Goal: Task Accomplishment & Management: Use online tool/utility

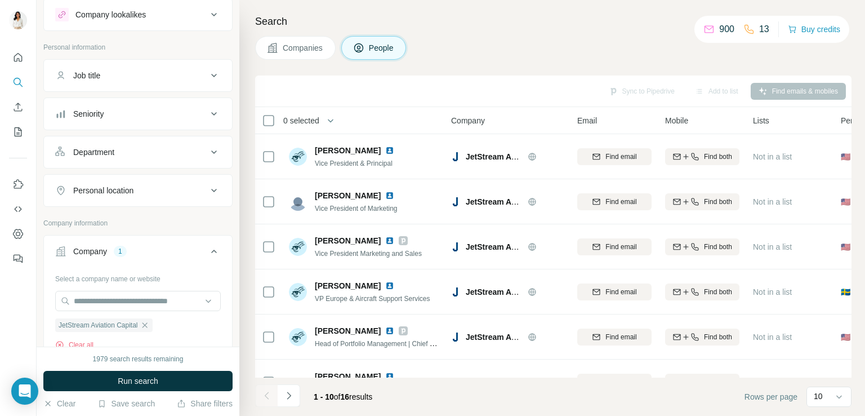
scroll to position [33, 0]
click at [149, 320] on icon "button" at bounding box center [144, 322] width 9 height 9
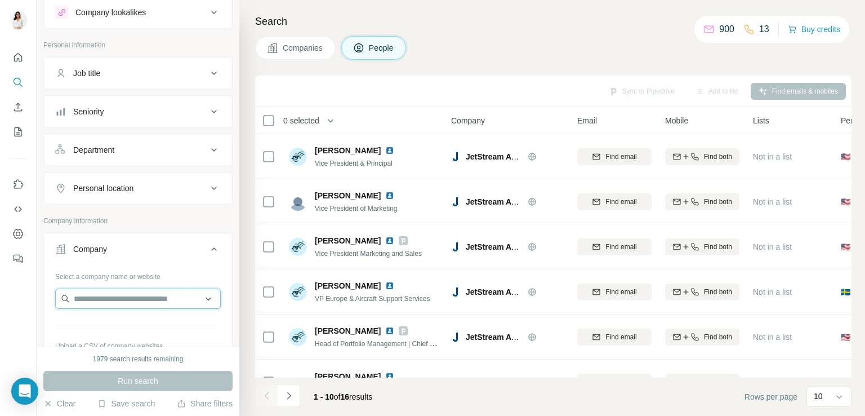
click at [157, 295] on input "text" at bounding box center [138, 298] width 166 height 20
type input "*"
paste input "**********"
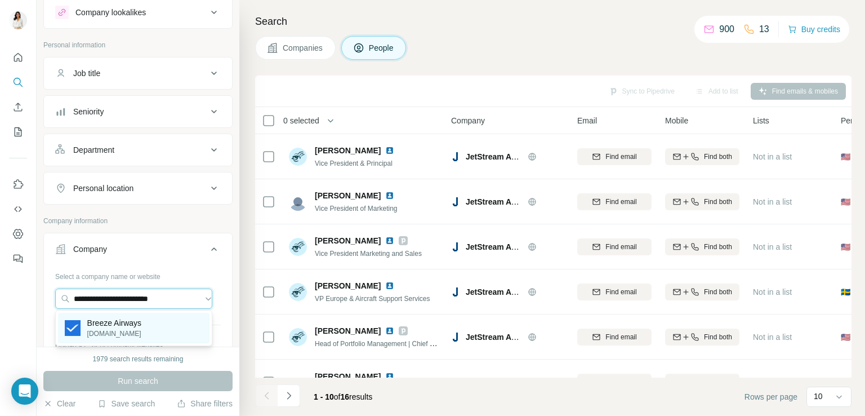
type input "**********"
click at [156, 336] on div "Breeze Airways [DOMAIN_NAME]" at bounding box center [134, 328] width 152 height 30
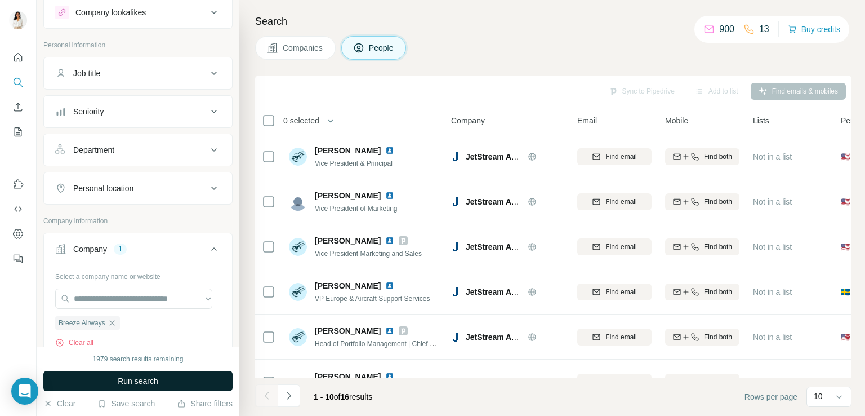
click at [137, 382] on span "Run search" at bounding box center [138, 380] width 41 height 11
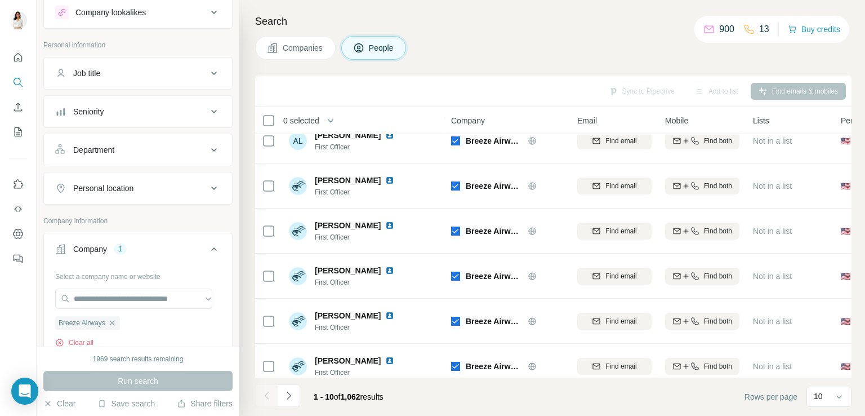
scroll to position [213, 0]
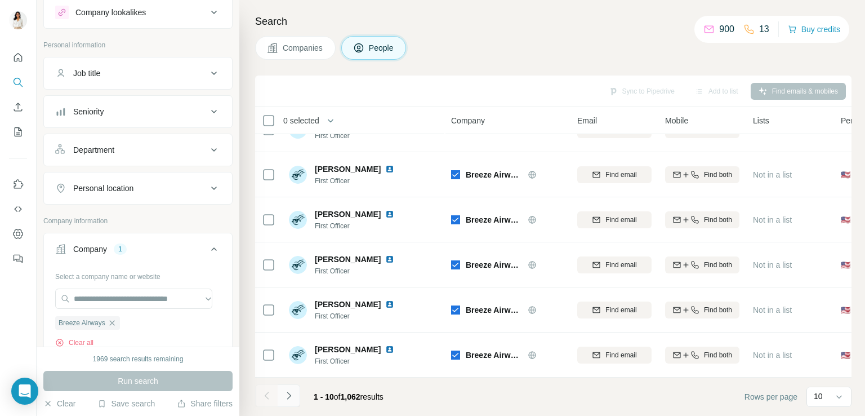
click at [297, 397] on button "Navigate to next page" at bounding box center [289, 395] width 23 height 23
click at [292, 397] on icon "Navigate to next page" at bounding box center [288, 395] width 11 height 11
click at [282, 402] on button "Navigate to next page" at bounding box center [289, 395] width 23 height 23
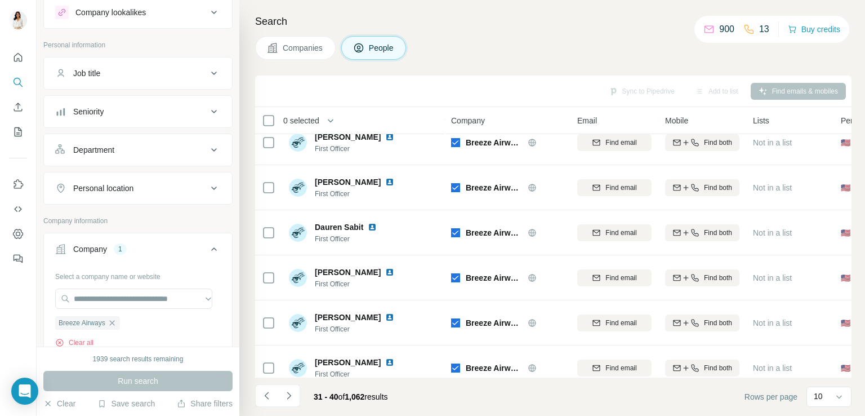
scroll to position [0, 0]
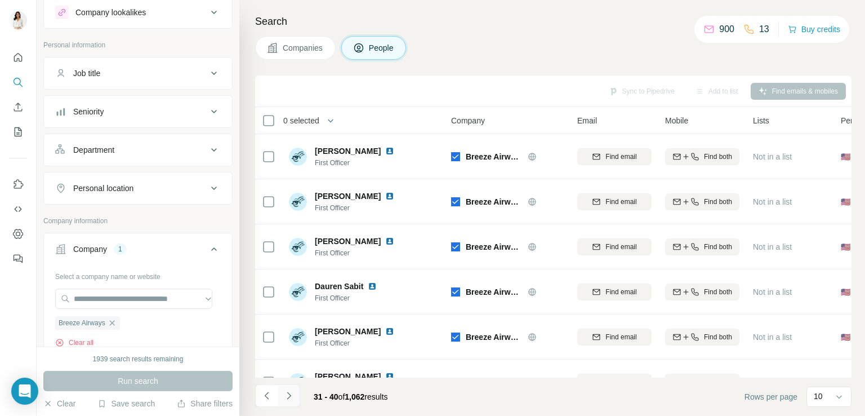
click at [286, 398] on icon "Navigate to next page" at bounding box center [288, 395] width 11 height 11
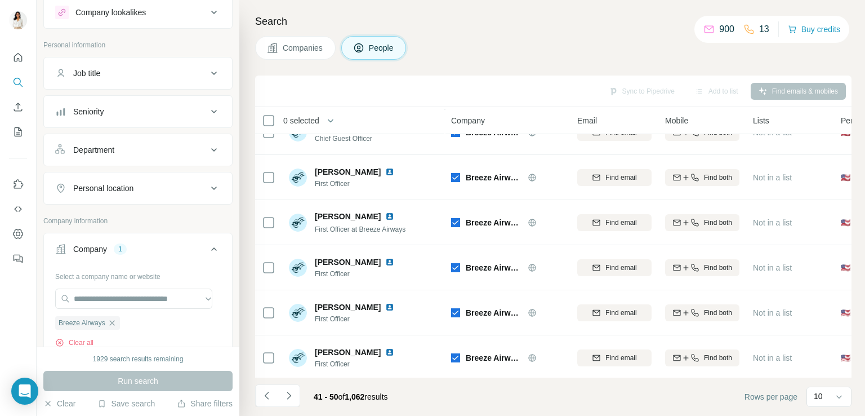
scroll to position [213, 0]
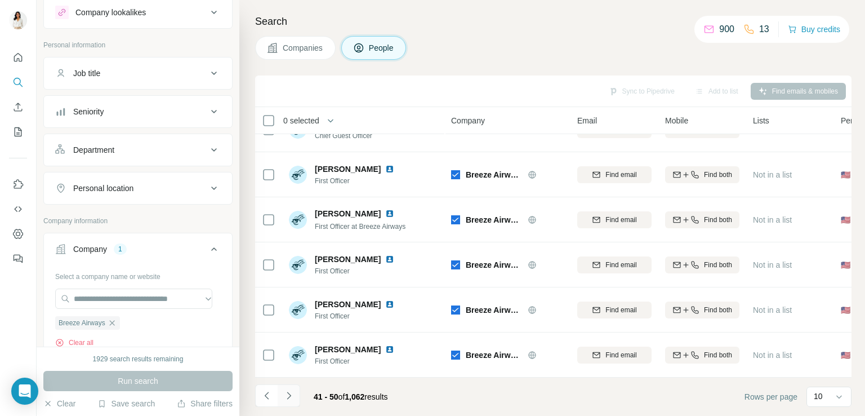
click at [292, 397] on icon "Navigate to next page" at bounding box center [288, 395] width 11 height 11
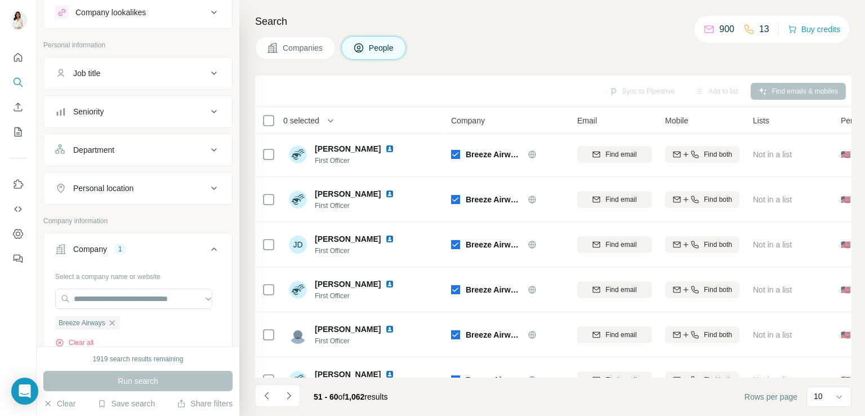
scroll to position [0, 0]
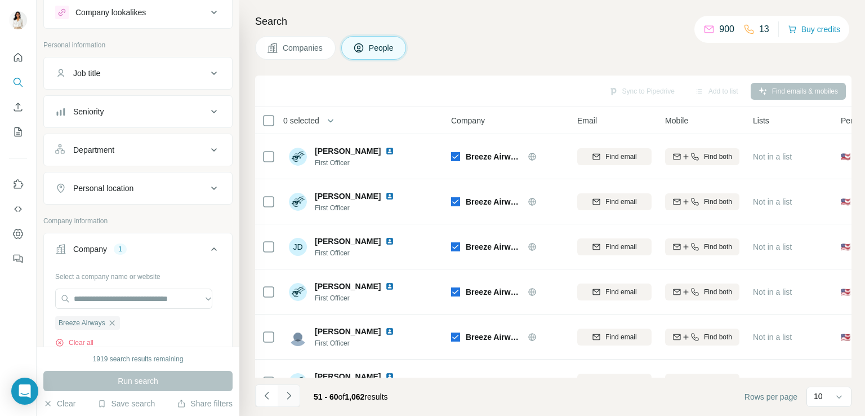
click at [282, 397] on button "Navigate to next page" at bounding box center [289, 395] width 23 height 23
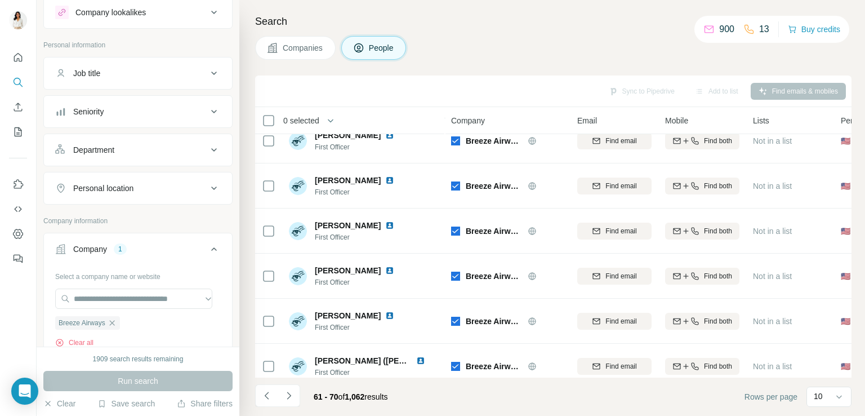
scroll to position [213, 0]
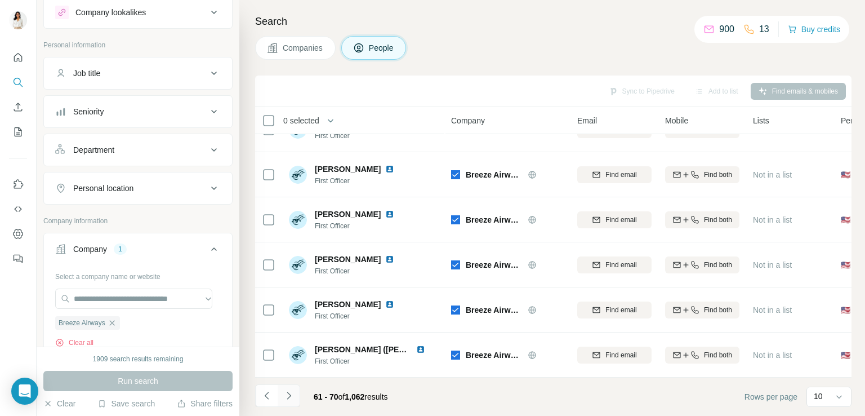
click at [284, 401] on icon "Navigate to next page" at bounding box center [288, 395] width 11 height 11
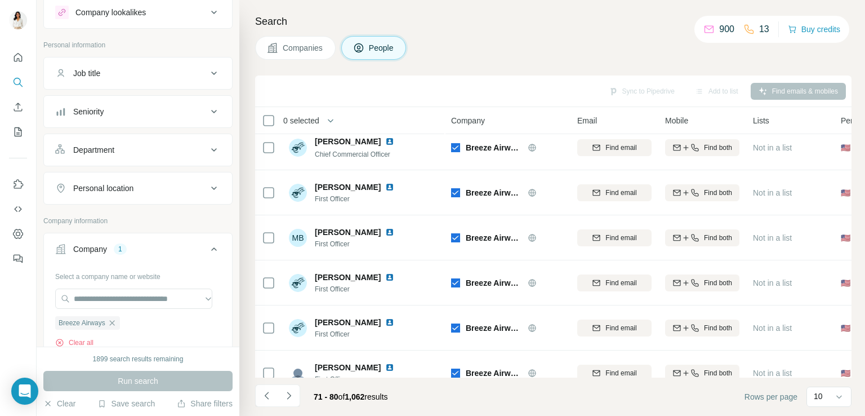
scroll to position [0, 0]
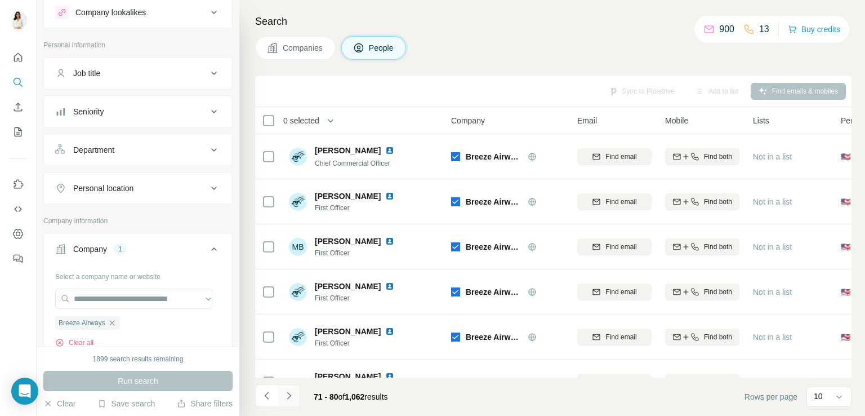
click at [284, 389] on button "Navigate to next page" at bounding box center [289, 395] width 23 height 23
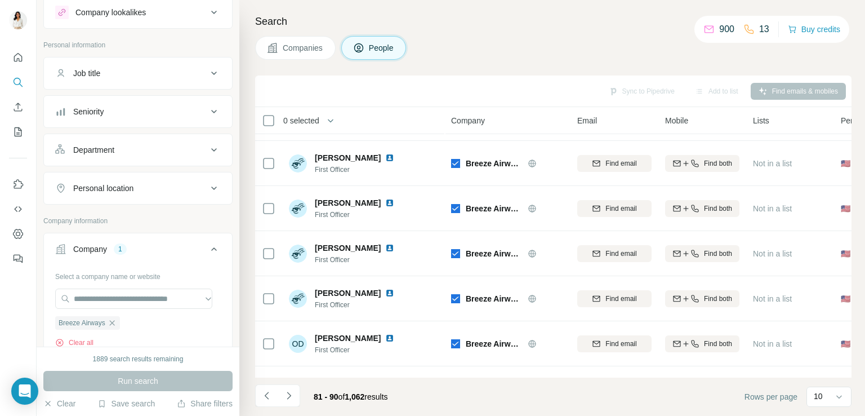
scroll to position [213, 0]
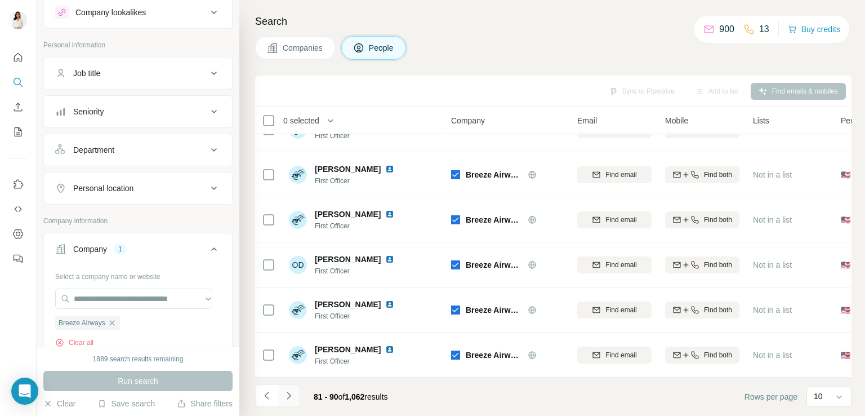
click at [290, 390] on icon "Navigate to next page" at bounding box center [288, 395] width 11 height 11
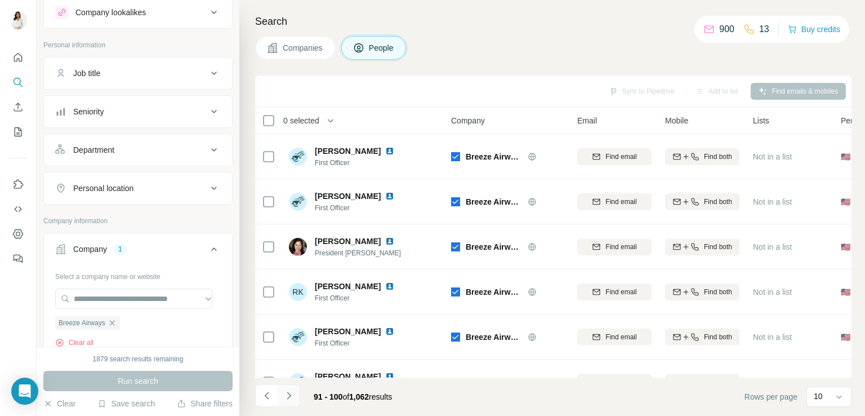
click at [291, 390] on icon "Navigate to next page" at bounding box center [288, 395] width 11 height 11
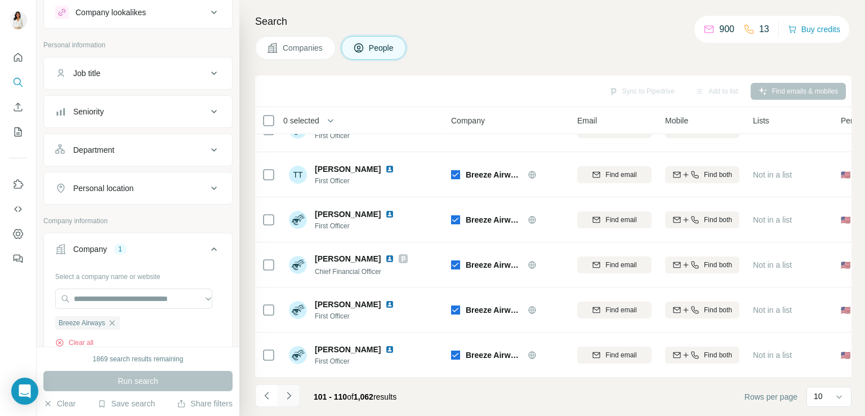
click at [289, 404] on button "Navigate to next page" at bounding box center [289, 395] width 23 height 23
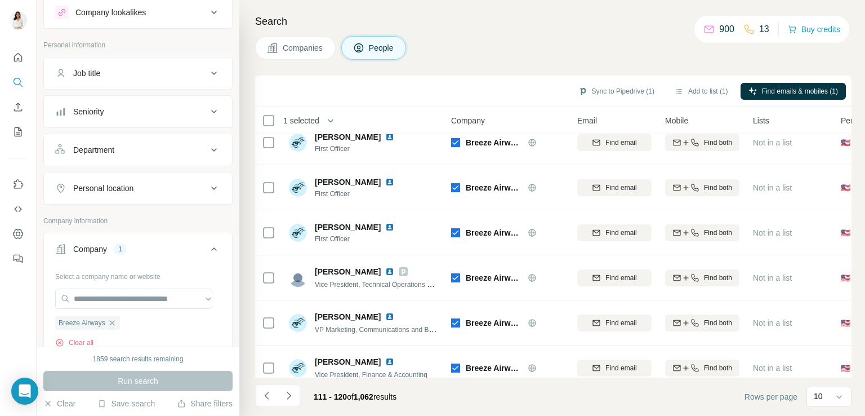
scroll to position [0, 0]
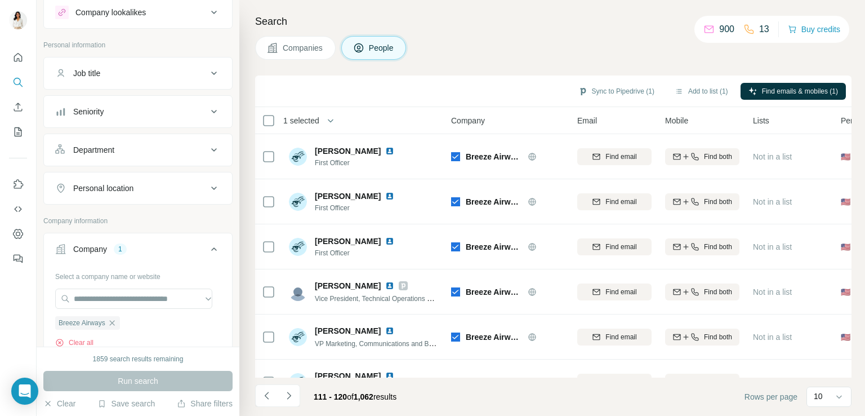
click at [852, 119] on div "Search Companies People Sync to Pipedrive (1) Add to list (1) Find emails & mob…" at bounding box center [552, 208] width 626 height 416
drag, startPoint x: 847, startPoint y: 217, endPoint x: 865, endPoint y: 260, distance: 46.2
click at [865, 260] on div "Search Companies People Sync to Pipedrive (1) Add to list (1) Find emails & mob…" at bounding box center [552, 208] width 626 height 416
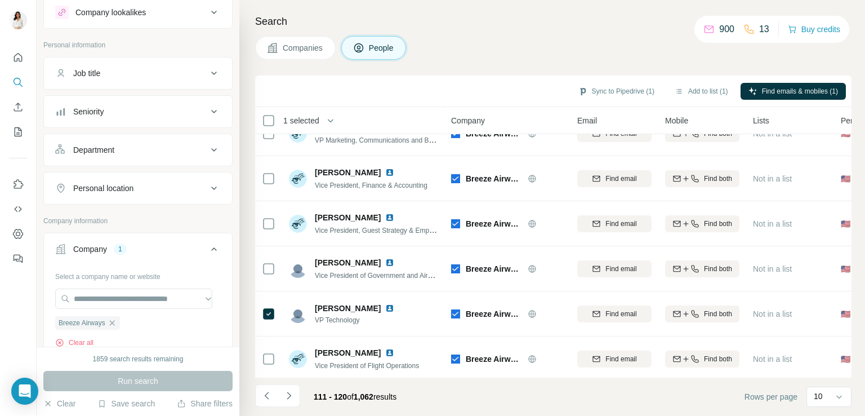
scroll to position [213, 0]
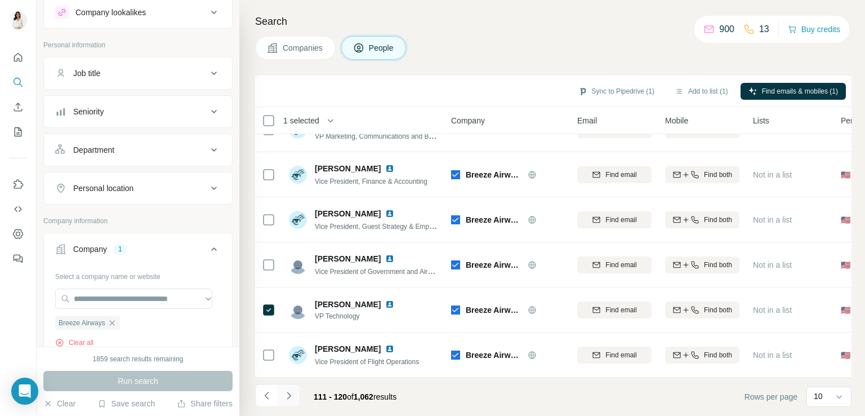
click at [283, 401] on button "Navigate to next page" at bounding box center [289, 395] width 23 height 23
click at [293, 394] on icon "Navigate to next page" at bounding box center [288, 395] width 11 height 11
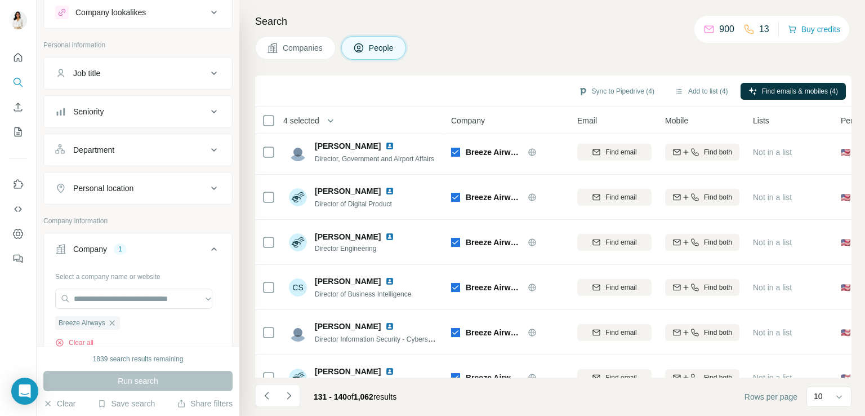
scroll to position [0, 0]
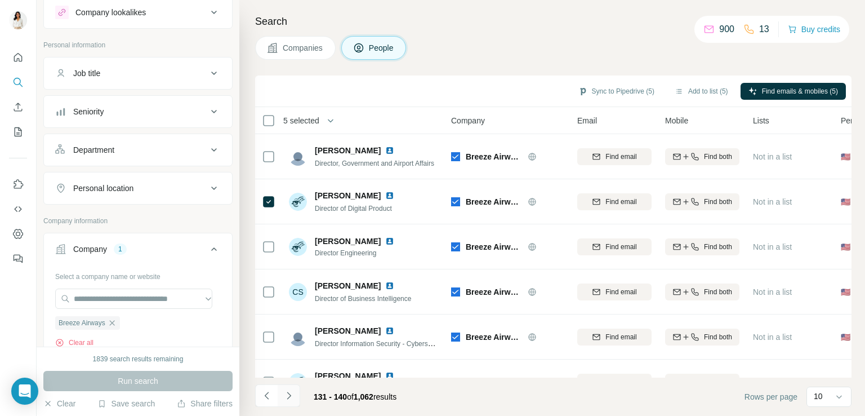
click at [286, 393] on icon "Navigate to next page" at bounding box center [288, 395] width 11 height 11
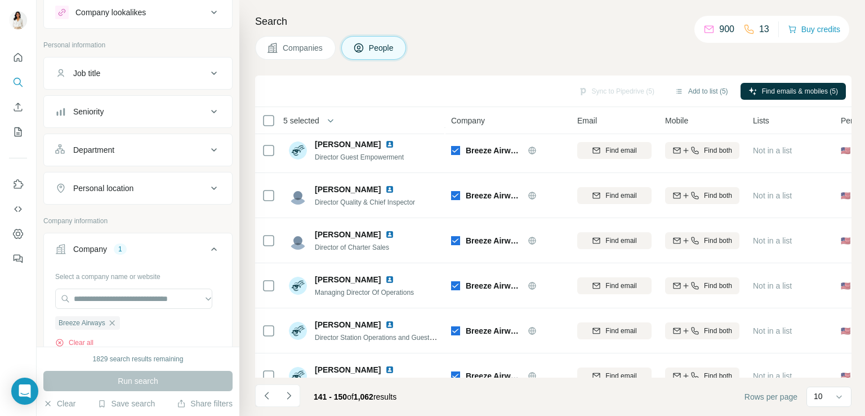
scroll to position [213, 0]
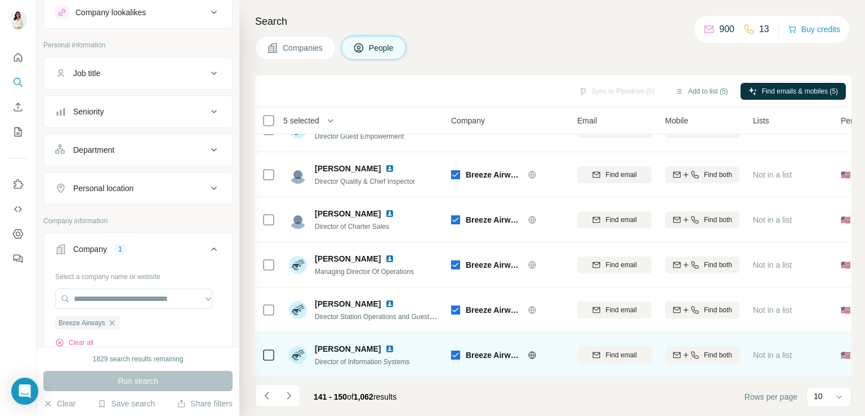
click at [275, 352] on td at bounding box center [268, 354] width 27 height 45
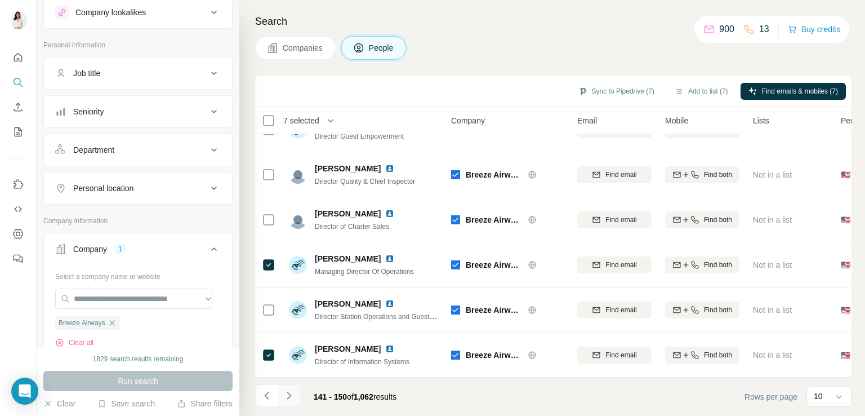
click at [290, 390] on icon "Navigate to next page" at bounding box center [288, 395] width 11 height 11
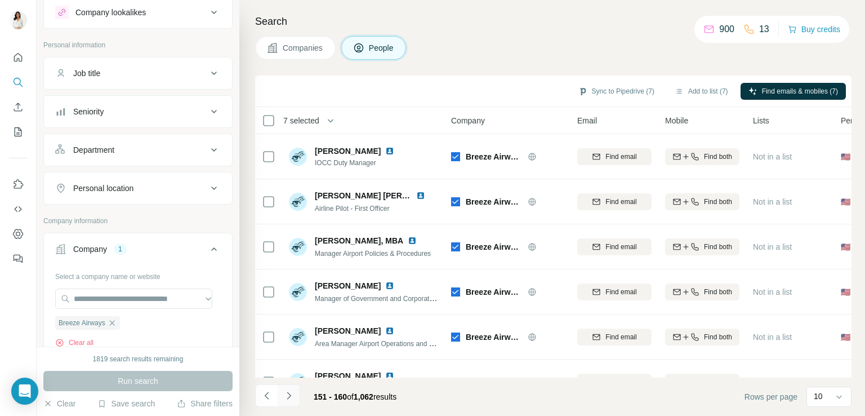
click at [292, 397] on icon "Navigate to next page" at bounding box center [288, 395] width 11 height 11
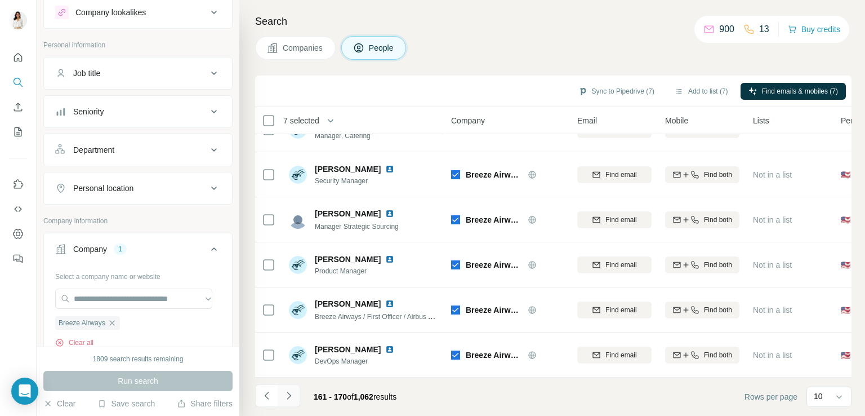
click at [284, 392] on icon "Navigate to next page" at bounding box center [288, 395] width 11 height 11
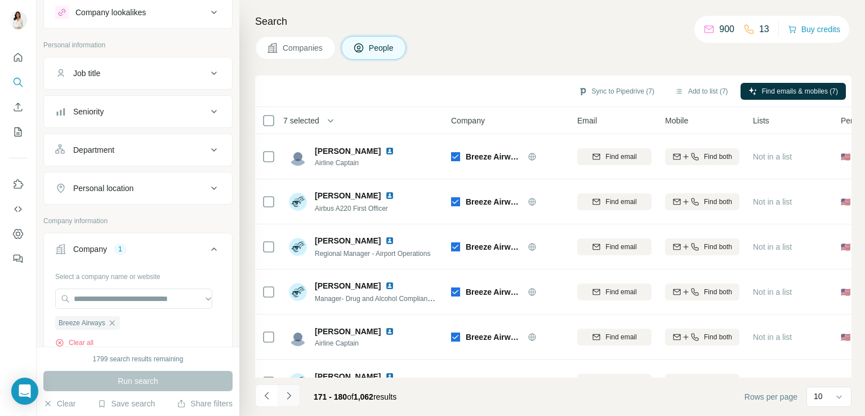
click at [292, 397] on icon "Navigate to next page" at bounding box center [288, 395] width 11 height 11
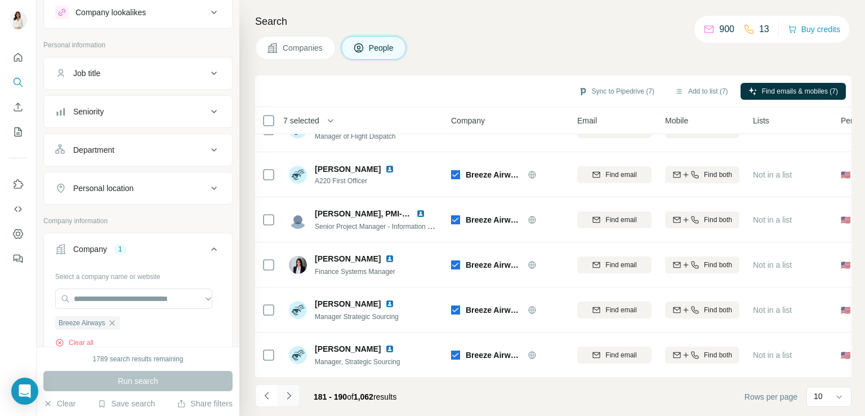
click at [291, 403] on button "Navigate to next page" at bounding box center [289, 395] width 23 height 23
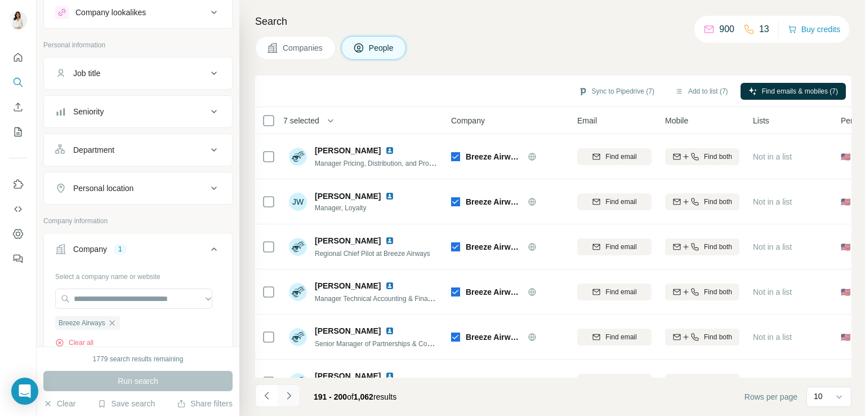
click at [289, 397] on icon "Navigate to next page" at bounding box center [288, 395] width 11 height 11
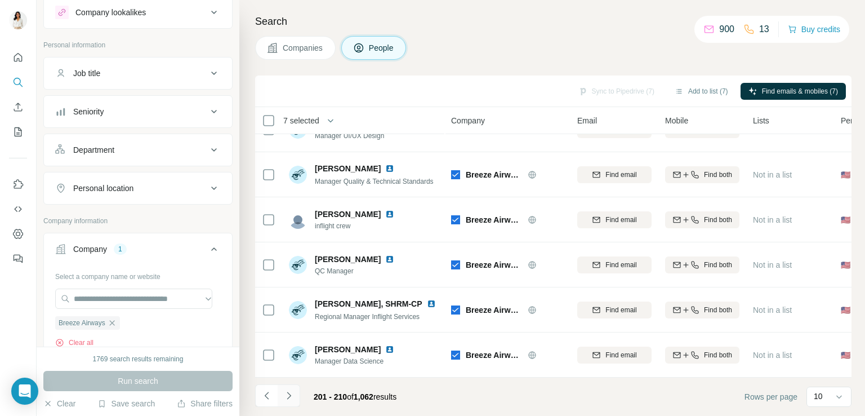
click at [292, 388] on button "Navigate to next page" at bounding box center [289, 395] width 23 height 23
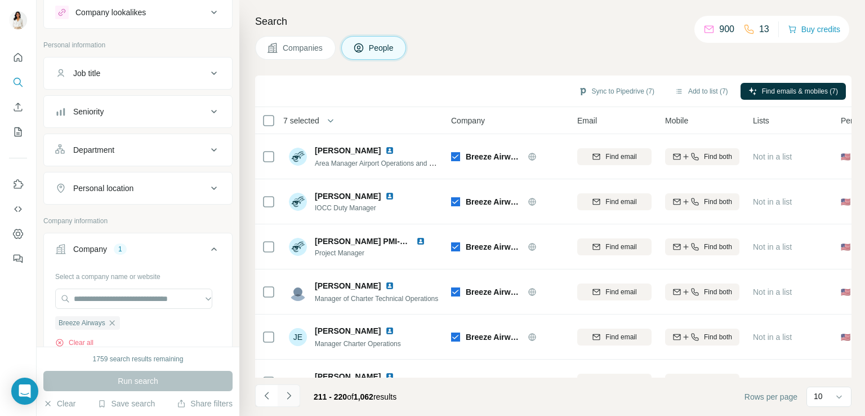
click at [289, 397] on icon "Navigate to next page" at bounding box center [288, 395] width 11 height 11
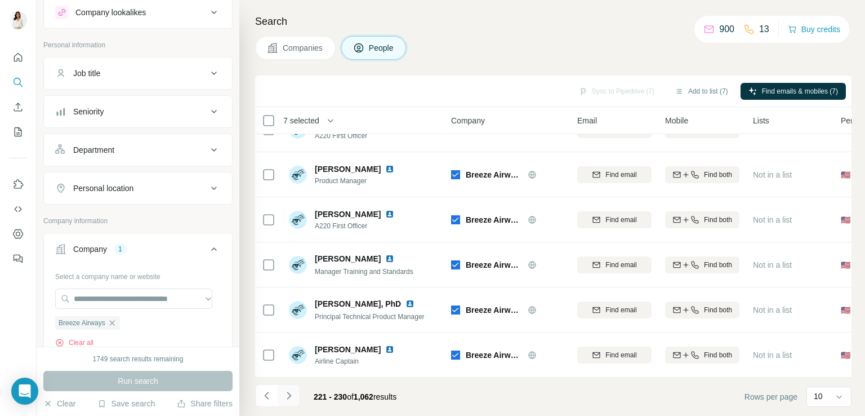
click at [287, 394] on icon "Navigate to next page" at bounding box center [288, 395] width 11 height 11
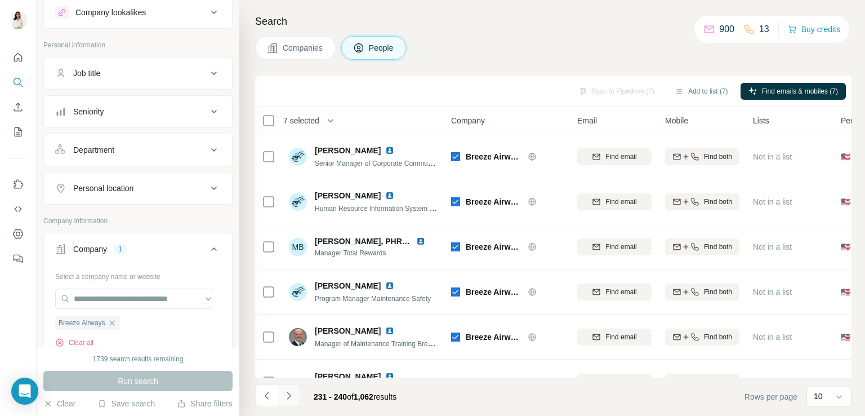
click at [290, 399] on icon "Navigate to next page" at bounding box center [288, 395] width 11 height 11
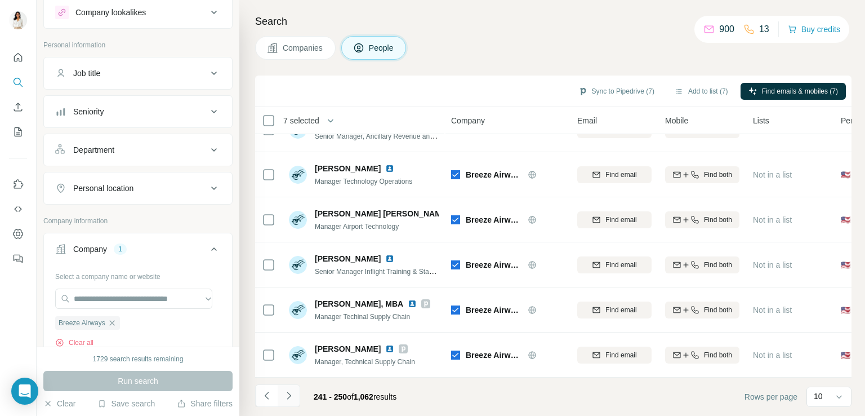
click at [290, 397] on icon "Navigate to next page" at bounding box center [288, 395] width 11 height 11
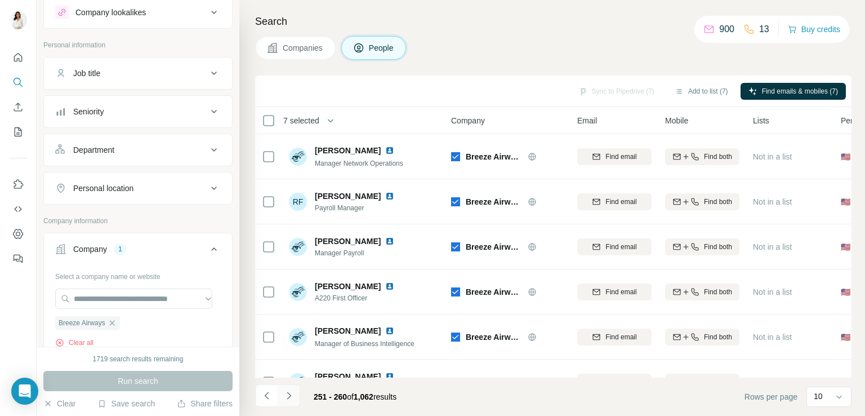
click at [292, 392] on icon "Navigate to next page" at bounding box center [288, 395] width 11 height 11
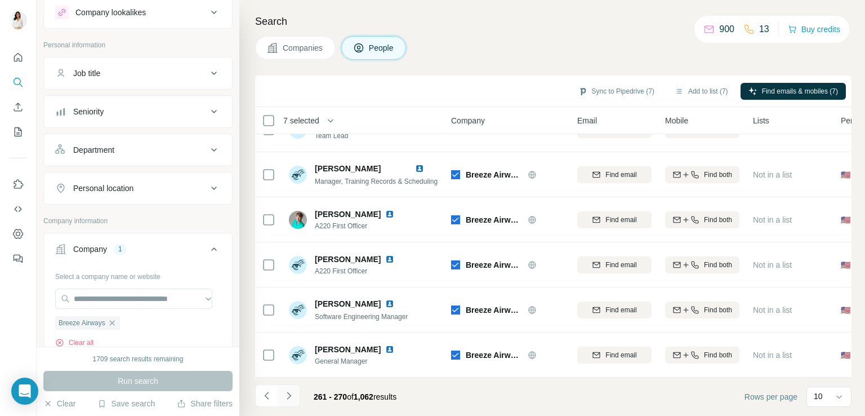
click at [294, 396] on button "Navigate to next page" at bounding box center [289, 395] width 23 height 23
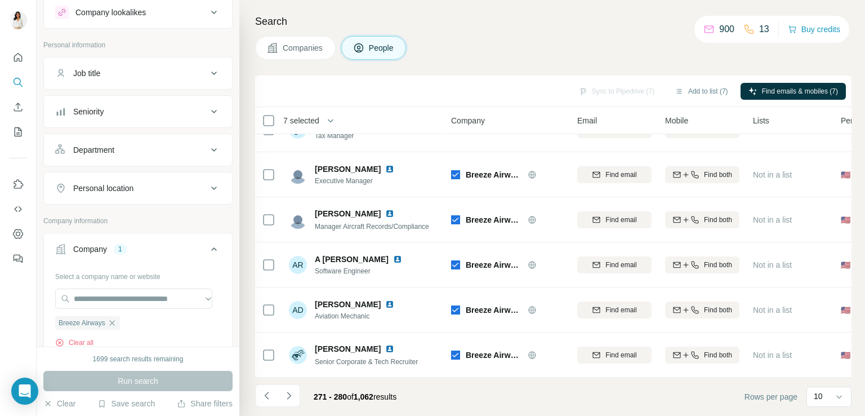
scroll to position [0, 0]
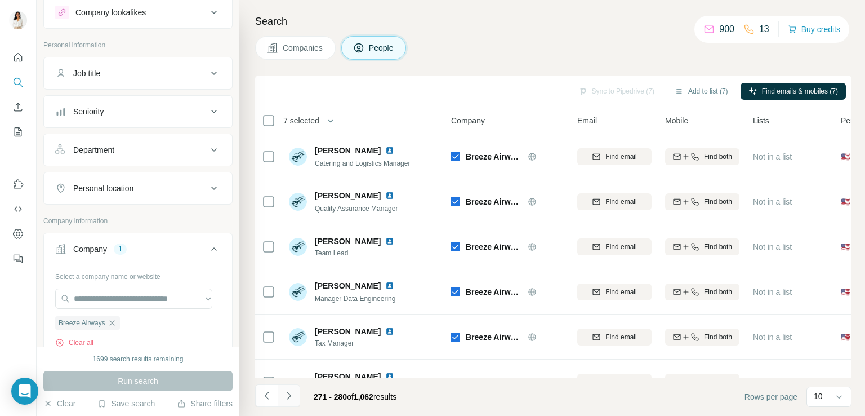
click at [293, 393] on icon "Navigate to next page" at bounding box center [288, 395] width 11 height 11
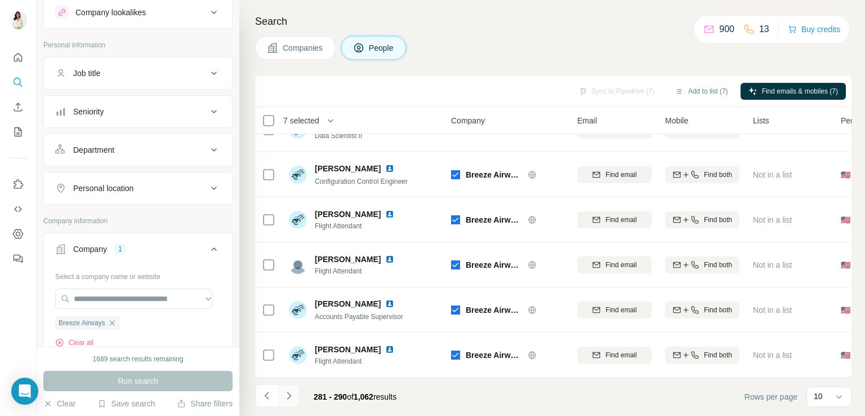
click at [284, 398] on icon "Navigate to next page" at bounding box center [288, 395] width 11 height 11
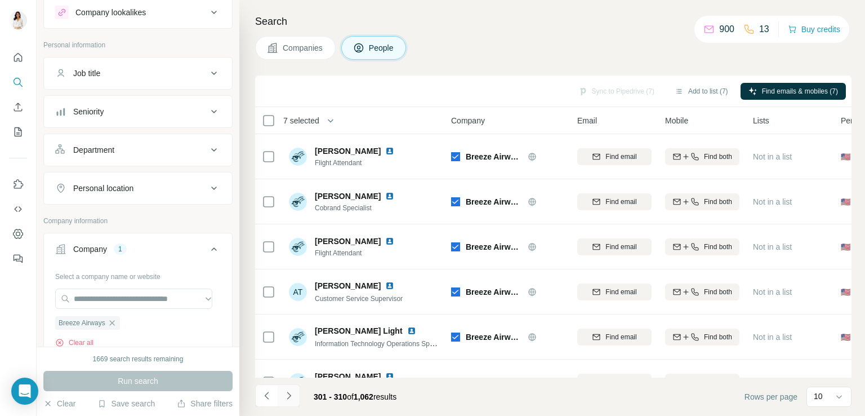
click at [295, 401] on button "Navigate to next page" at bounding box center [289, 395] width 23 height 23
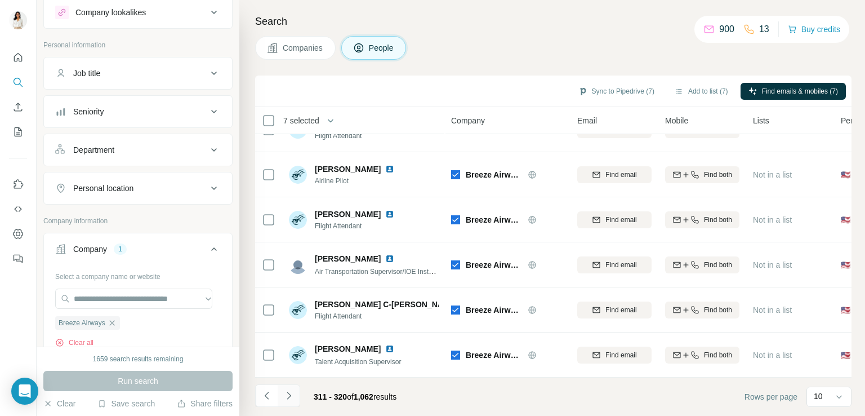
click at [284, 388] on button "Navigate to next page" at bounding box center [289, 395] width 23 height 23
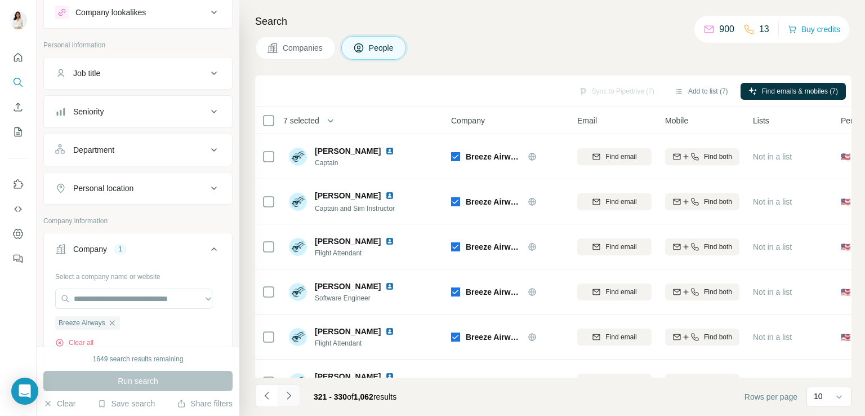
click at [290, 400] on icon "Navigate to next page" at bounding box center [288, 395] width 11 height 11
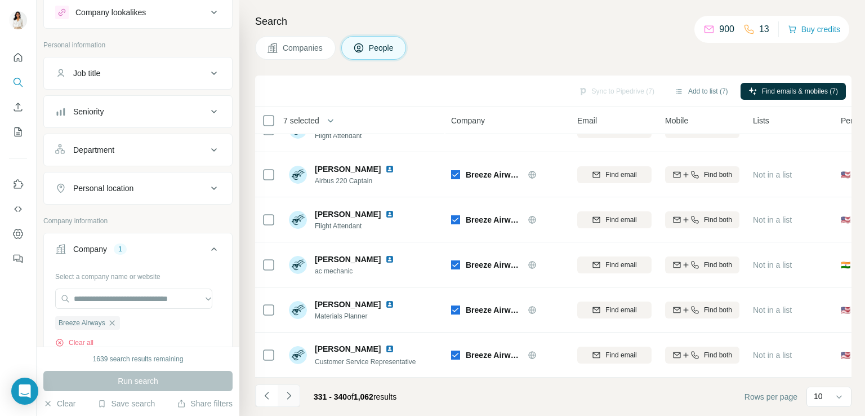
click at [284, 402] on button "Navigate to next page" at bounding box center [289, 395] width 23 height 23
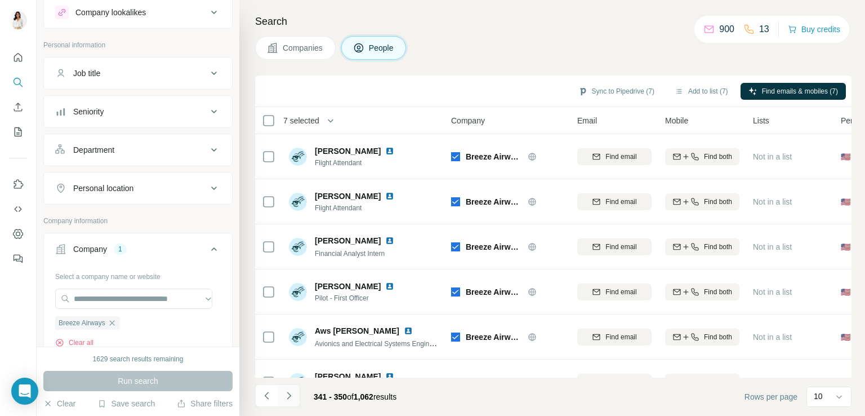
click at [291, 402] on button "Navigate to next page" at bounding box center [289, 395] width 23 height 23
click at [852, 319] on div "Search Companies People Sync to Pipedrive (7) Add to list (7) Find emails & mob…" at bounding box center [552, 208] width 626 height 416
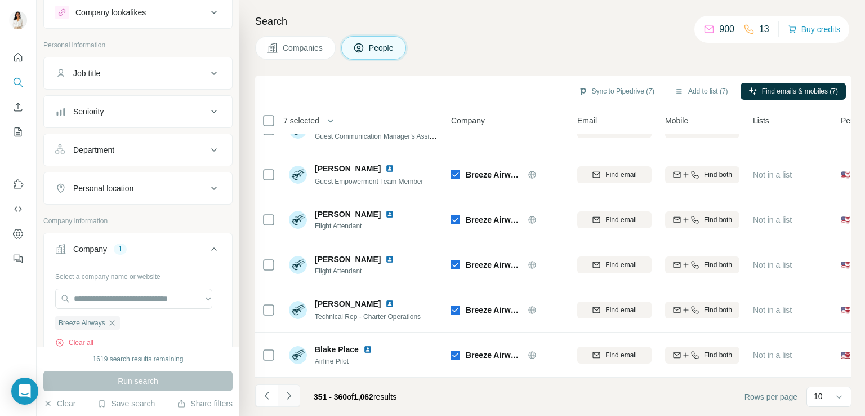
click at [287, 402] on button "Navigate to next page" at bounding box center [289, 395] width 23 height 23
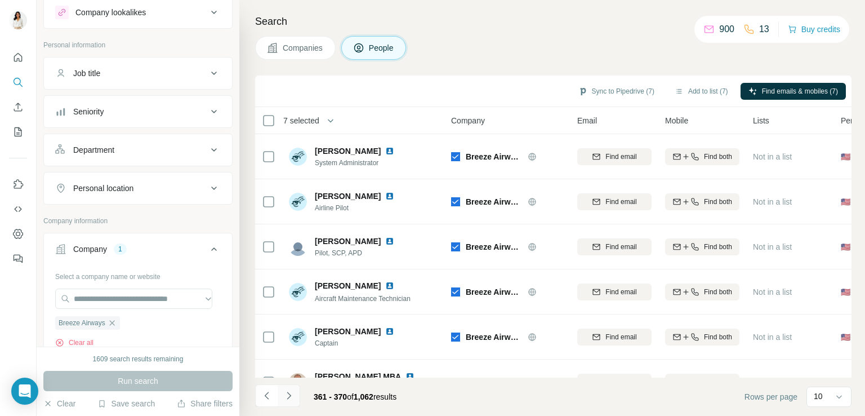
click at [291, 403] on button "Navigate to next page" at bounding box center [289, 395] width 23 height 23
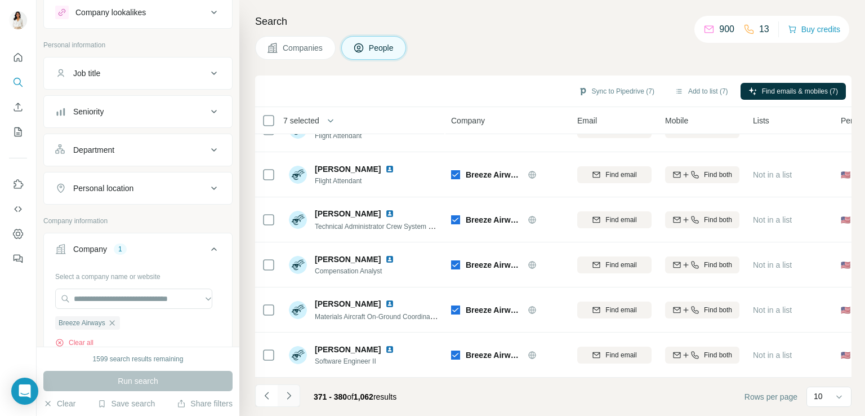
click at [284, 394] on icon "Navigate to next page" at bounding box center [288, 395] width 11 height 11
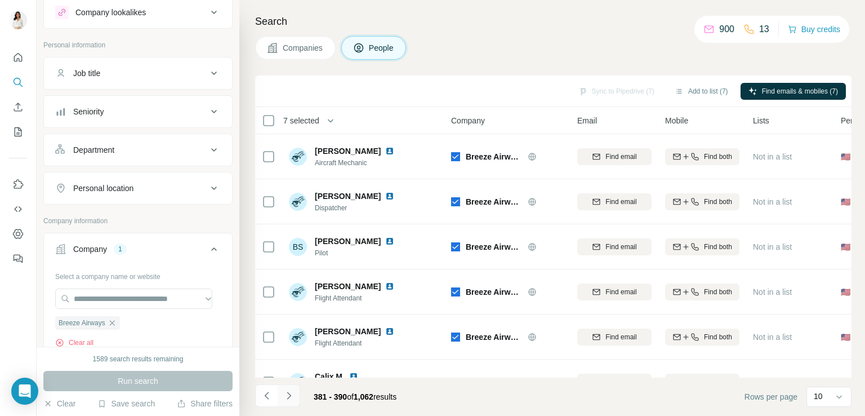
click at [285, 395] on icon "Navigate to next page" at bounding box center [288, 395] width 11 height 11
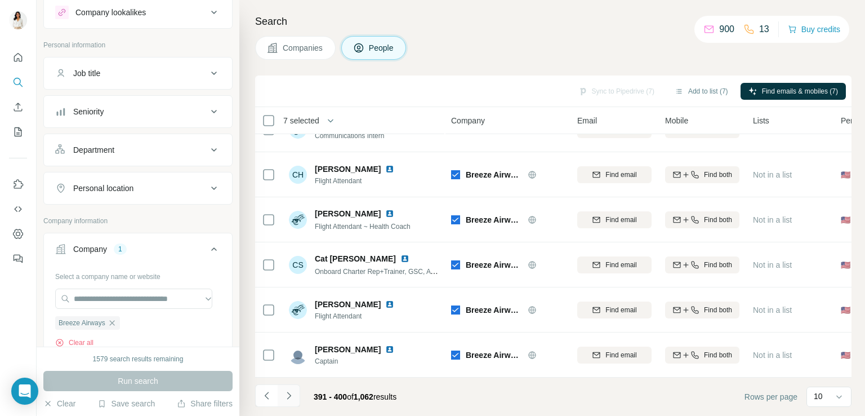
click at [288, 398] on icon "Navigate to next page" at bounding box center [288, 395] width 11 height 11
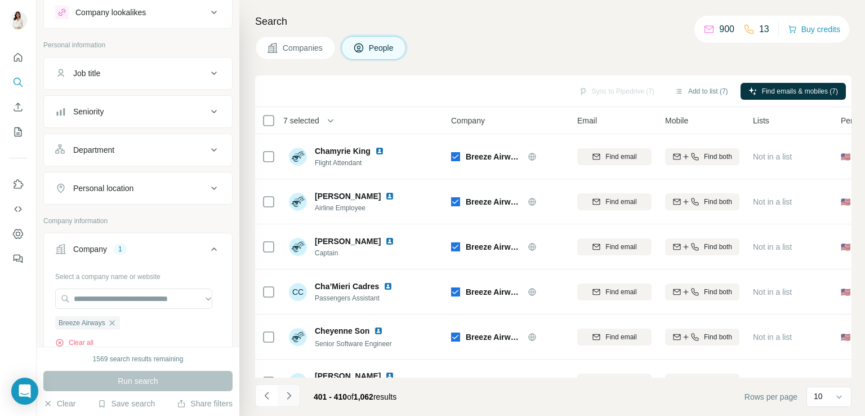
click at [291, 390] on icon "Navigate to next page" at bounding box center [288, 395] width 11 height 11
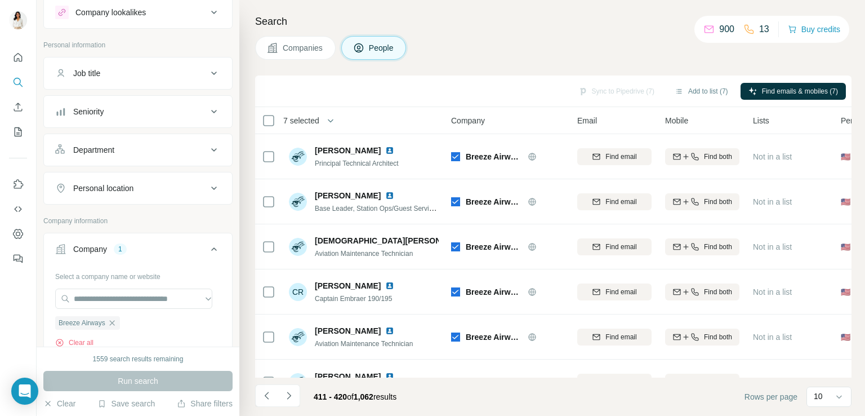
click at [852, 308] on div "Search Companies People Sync to Pipedrive (7) Add to list (7) Find emails & mob…" at bounding box center [552, 208] width 626 height 416
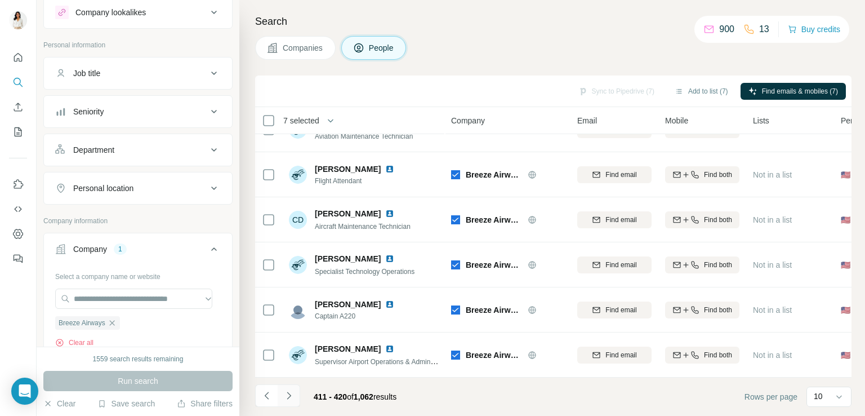
click at [283, 398] on icon "Navigate to next page" at bounding box center [288, 395] width 11 height 11
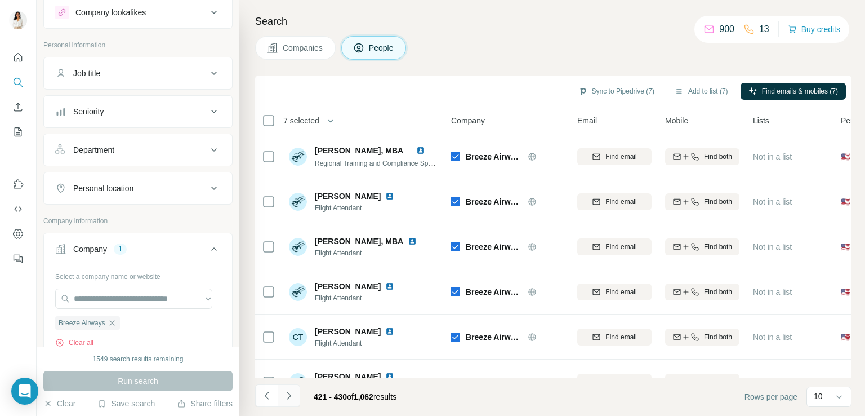
click at [291, 397] on icon "Navigate to next page" at bounding box center [288, 395] width 11 height 11
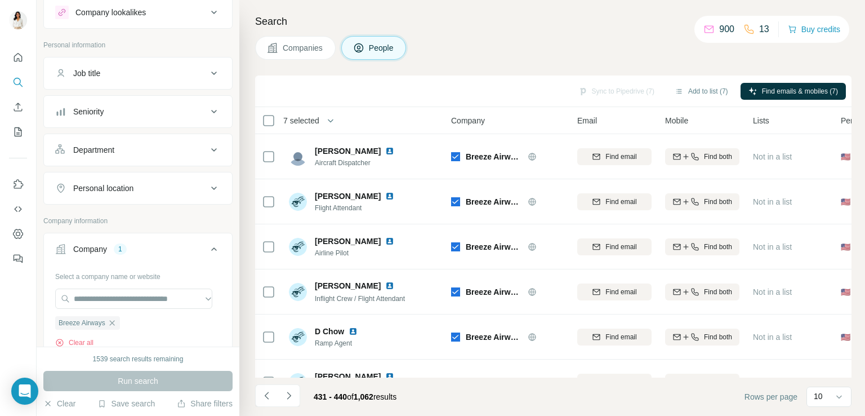
scroll to position [213, 0]
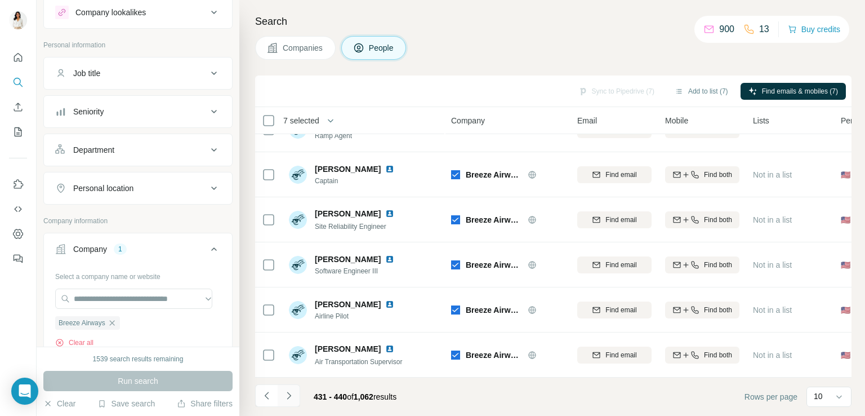
click at [284, 395] on icon "Navigate to next page" at bounding box center [288, 395] width 11 height 11
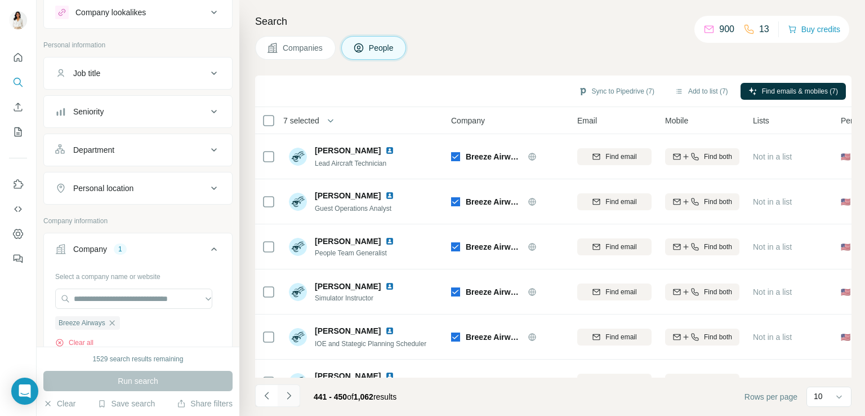
click at [288, 394] on icon "Navigate to next page" at bounding box center [288, 395] width 11 height 11
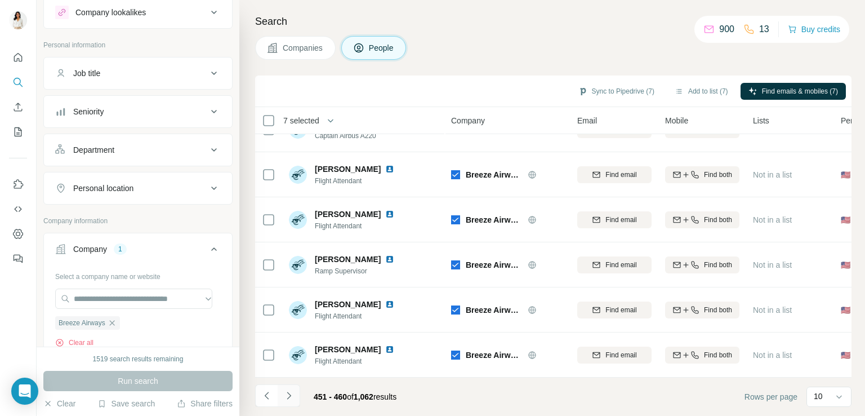
click at [294, 394] on button "Navigate to next page" at bounding box center [289, 395] width 23 height 23
click at [853, 209] on div "Search Companies People Sync to Pipedrive (7) Add to list (7) Find emails & mob…" at bounding box center [552, 208] width 626 height 416
click at [293, 393] on icon "Navigate to next page" at bounding box center [288, 395] width 11 height 11
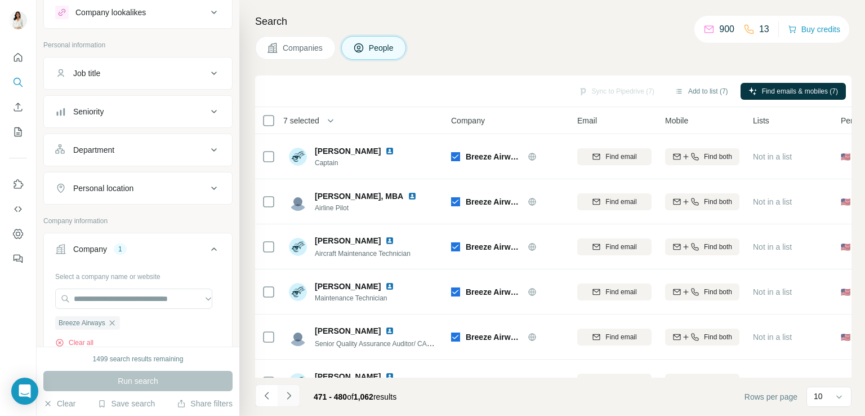
click at [288, 392] on icon "Navigate to next page" at bounding box center [288, 395] width 11 height 11
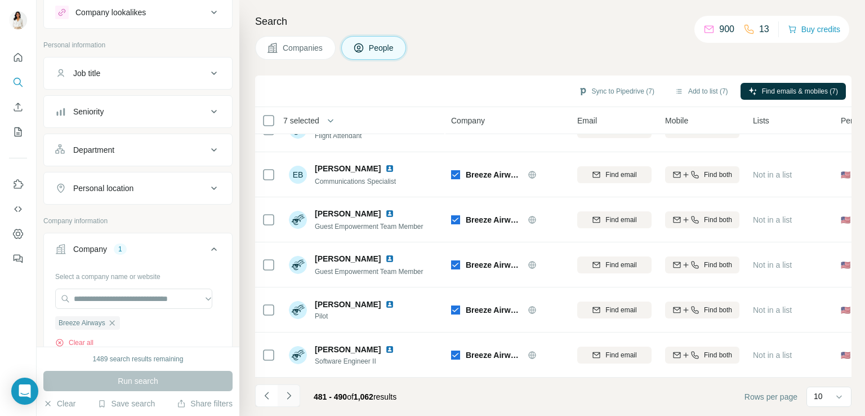
click at [292, 395] on icon "Navigate to next page" at bounding box center [288, 395] width 11 height 11
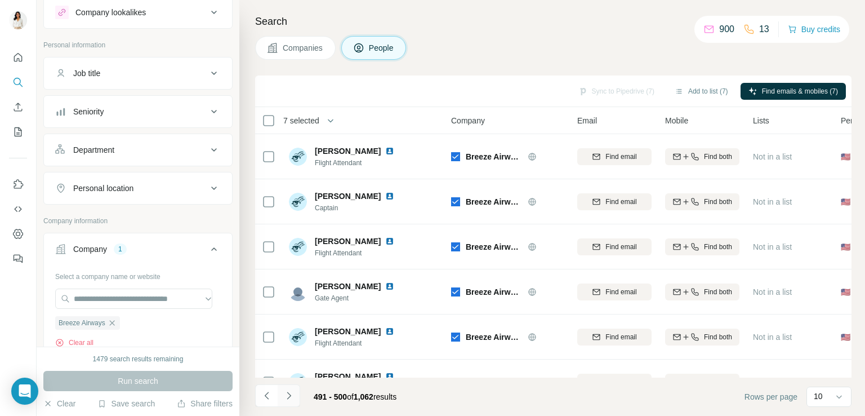
click at [295, 397] on button "Navigate to next page" at bounding box center [289, 395] width 23 height 23
click at [853, 312] on div "Search Companies People Sync to Pipedrive (7) Add to list (7) Find emails & mob…" at bounding box center [552, 208] width 626 height 416
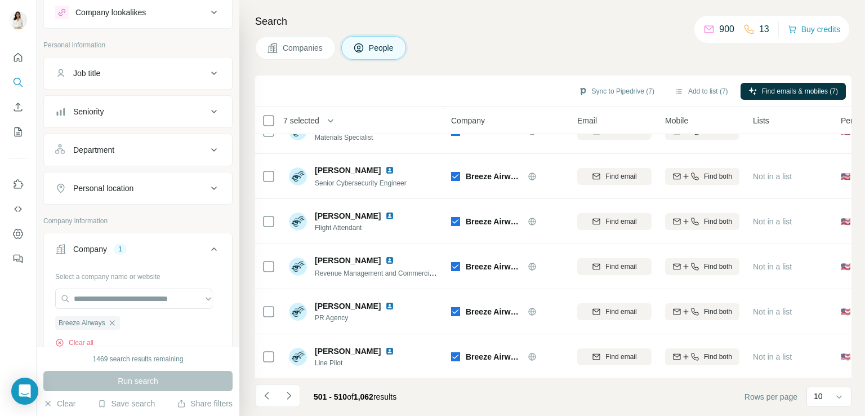
scroll to position [213, 0]
click at [285, 389] on button "Navigate to next page" at bounding box center [289, 395] width 23 height 23
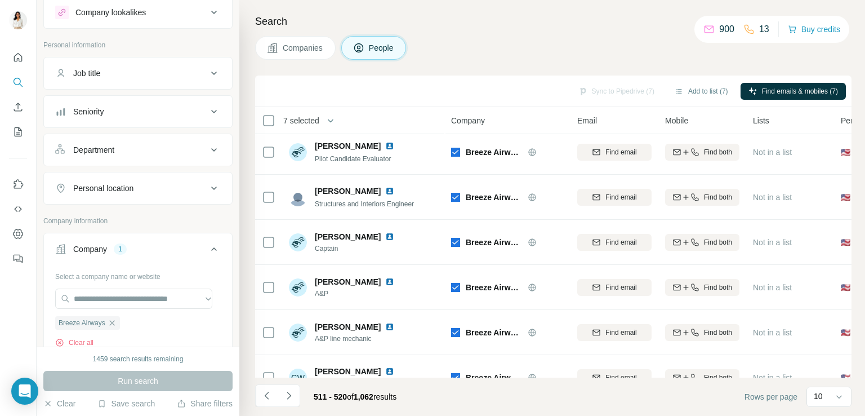
scroll to position [0, 0]
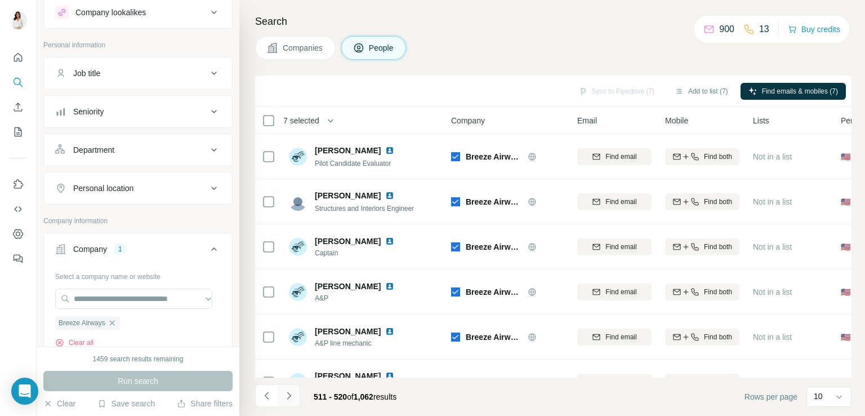
click at [293, 395] on icon "Navigate to next page" at bounding box center [288, 395] width 11 height 11
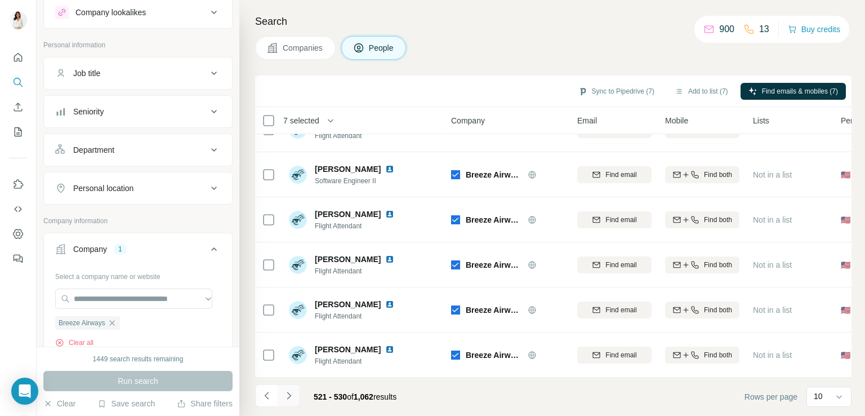
click at [292, 395] on icon "Navigate to next page" at bounding box center [288, 395] width 11 height 11
click at [285, 395] on icon "Navigate to next page" at bounding box center [288, 395] width 11 height 11
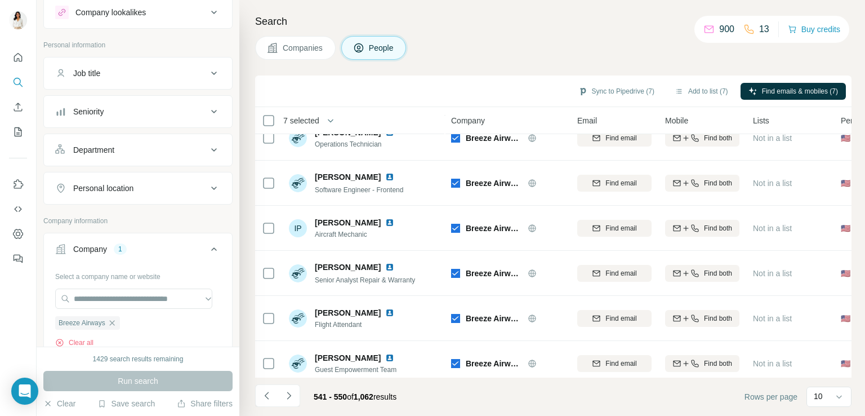
scroll to position [0, 0]
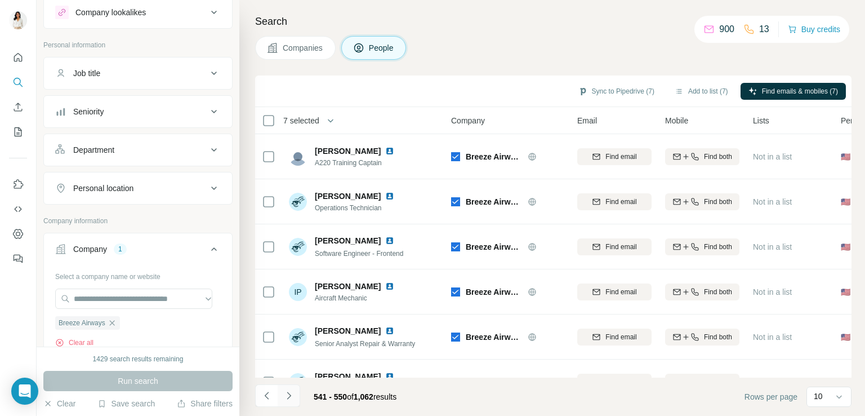
click at [287, 401] on button "Navigate to next page" at bounding box center [289, 395] width 23 height 23
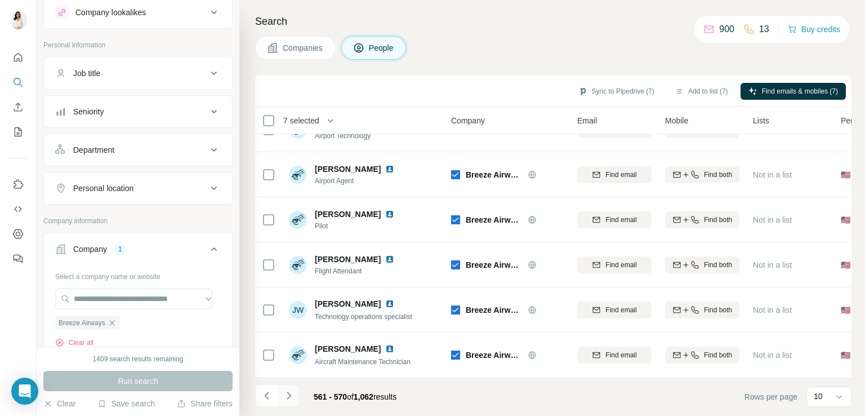
click at [289, 392] on icon "Navigate to next page" at bounding box center [288, 395] width 11 height 11
click at [288, 394] on icon "Navigate to next page" at bounding box center [288, 395] width 11 height 11
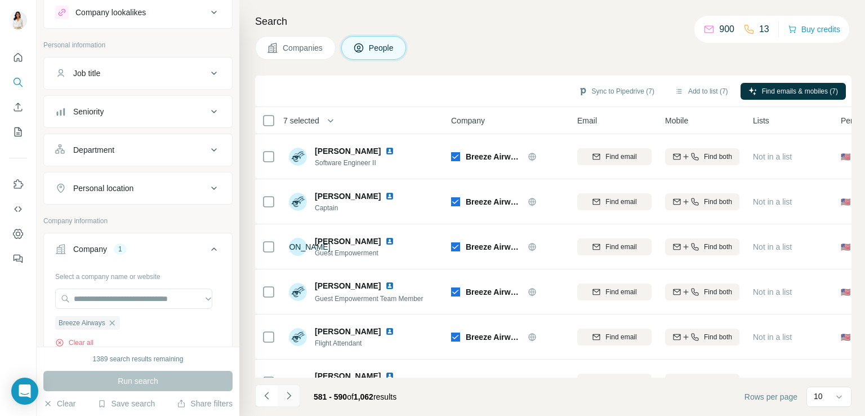
click at [279, 390] on button "Navigate to next page" at bounding box center [289, 395] width 23 height 23
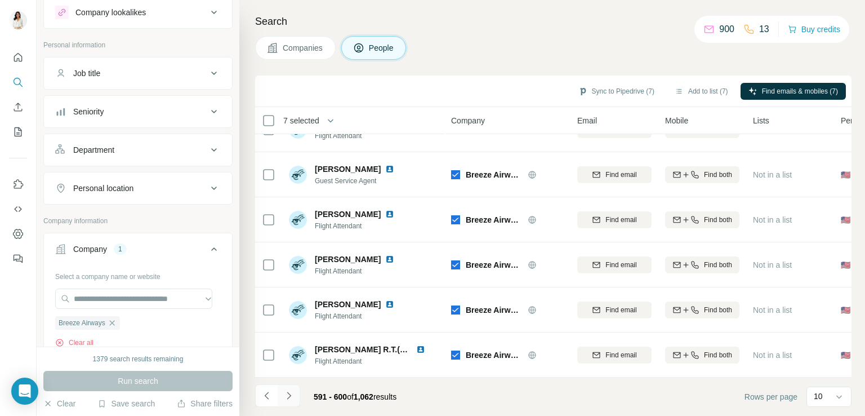
click at [290, 395] on icon "Navigate to next page" at bounding box center [289, 395] width 4 height 7
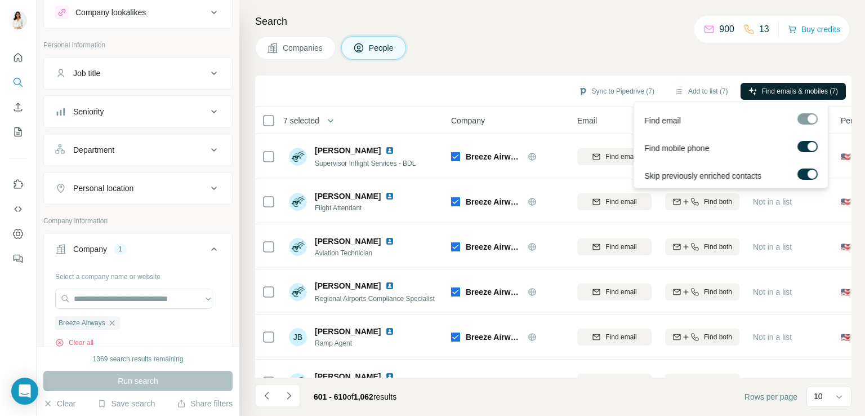
click at [784, 91] on span "Find emails & mobiles (7)" at bounding box center [800, 91] width 76 height 10
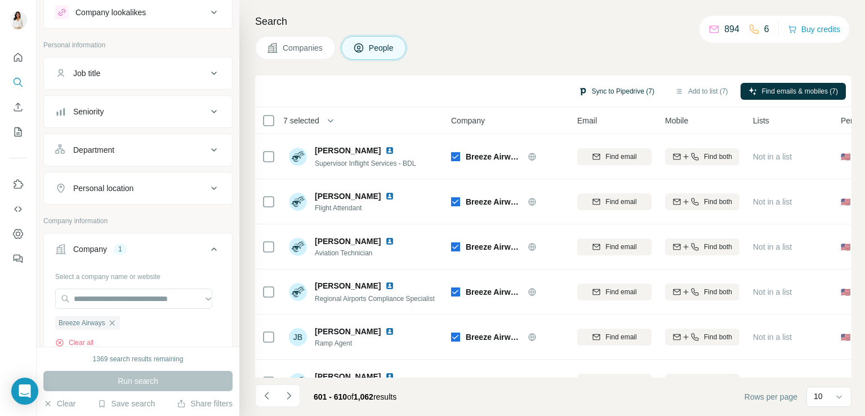
click at [631, 87] on button "Sync to Pipedrive (7)" at bounding box center [617, 91] width 92 height 17
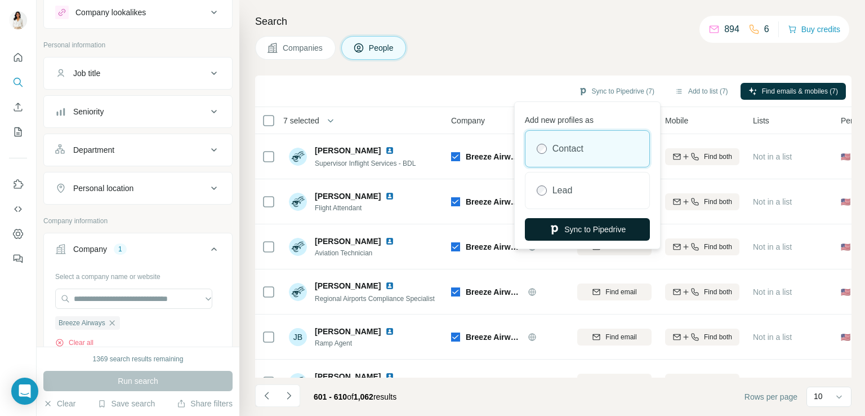
click at [600, 230] on button "Sync to Pipedrive" at bounding box center [587, 229] width 125 height 23
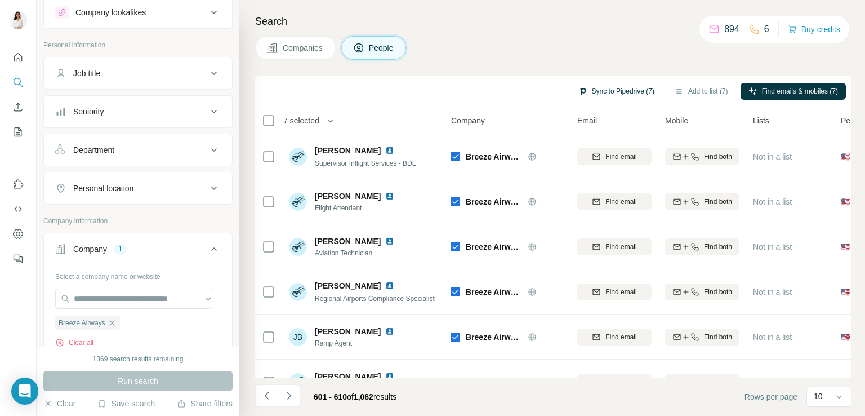
click at [606, 96] on button "Sync to Pipedrive (7)" at bounding box center [617, 91] width 92 height 17
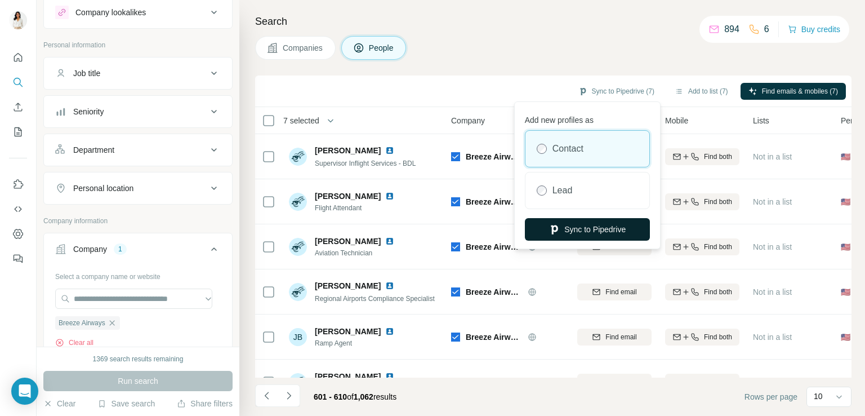
click at [589, 225] on button "Sync to Pipedrive" at bounding box center [587, 229] width 125 height 23
